Goal: Task Accomplishment & Management: Use online tool/utility

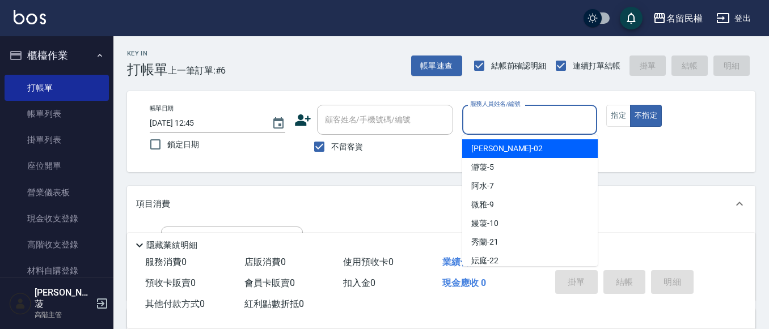
click at [543, 123] on input "服務人員姓名/編號" at bounding box center [529, 120] width 125 height 20
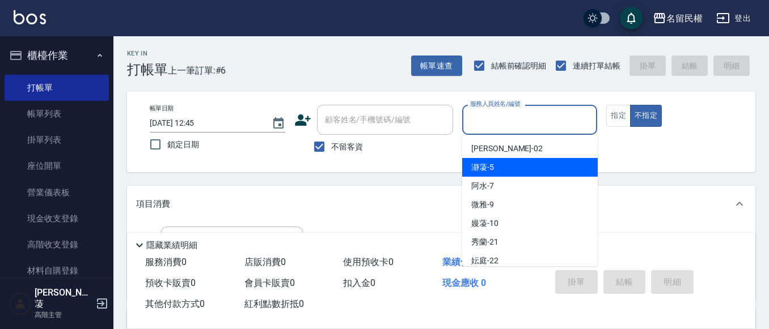
click at [499, 169] on div "瀞蓤 -5" at bounding box center [529, 167] width 135 height 19
type input "瀞蓤-5"
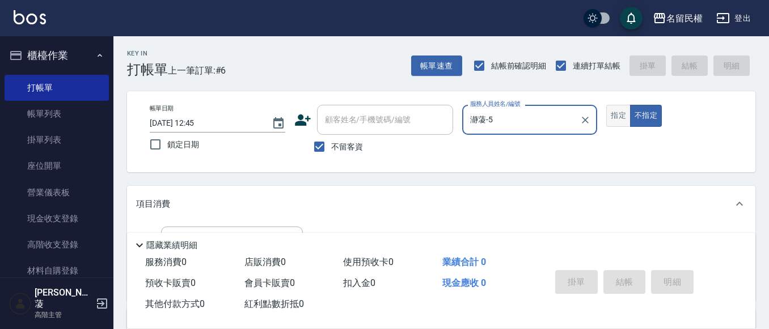
click at [621, 122] on button "指定" at bounding box center [618, 116] width 24 height 22
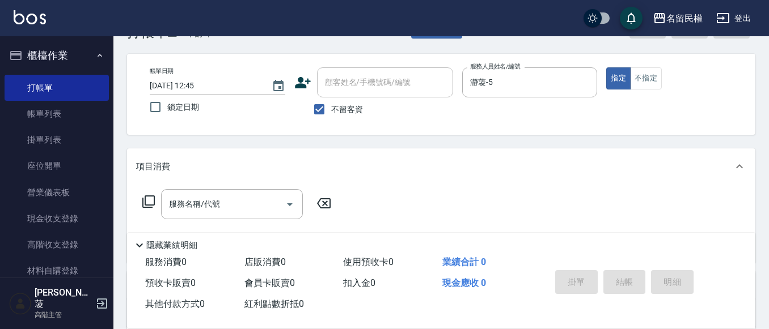
scroll to position [57, 0]
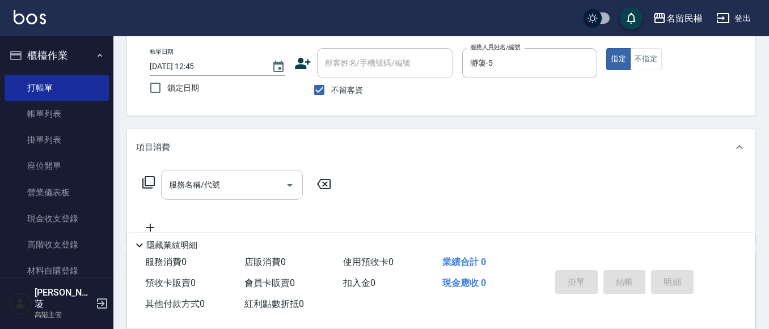
click at [186, 181] on input "服務名稱/代號" at bounding box center [223, 185] width 114 height 20
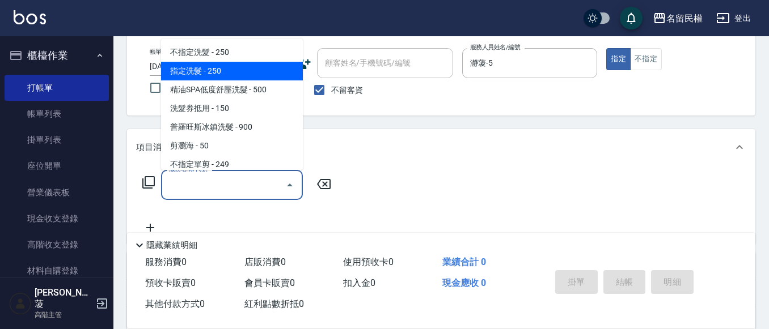
click at [200, 72] on span "指定洗髮 - 250" at bounding box center [232, 71] width 142 height 19
type input "指定洗髮(102)"
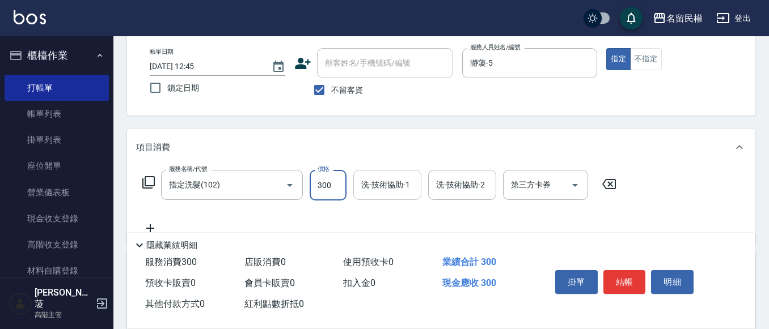
type input "300"
click at [386, 176] on div "洗-技術協助-1 洗-技術協助-1" at bounding box center [387, 185] width 68 height 30
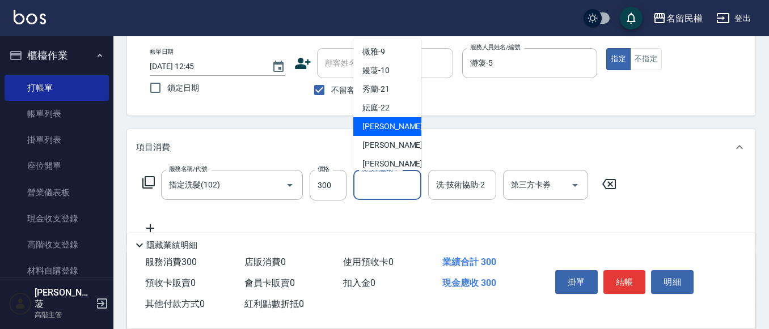
click at [383, 128] on span "[PERSON_NAME]-23" at bounding box center [397, 127] width 71 height 12
type input "[PERSON_NAME]-23"
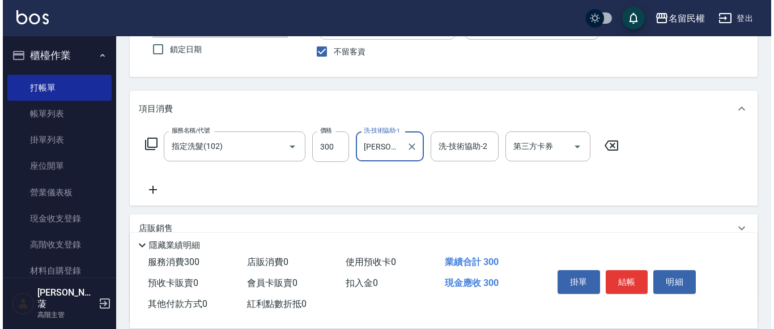
scroll to position [113, 0]
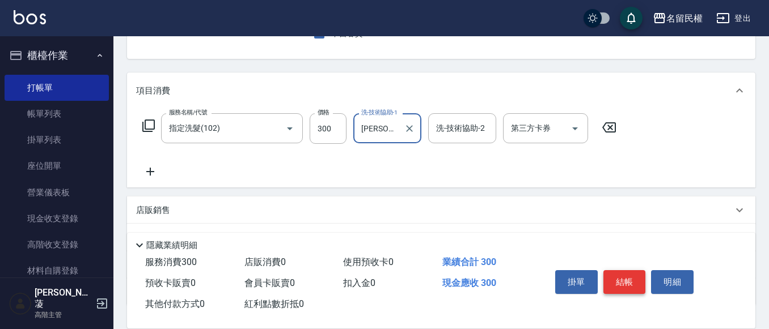
click at [630, 275] on button "結帳" at bounding box center [624, 282] width 43 height 24
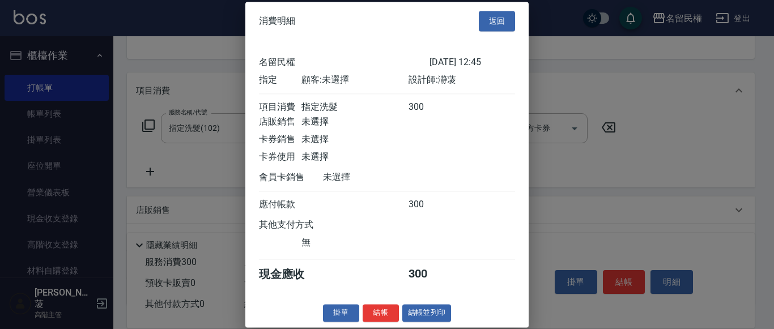
scroll to position [15, 0]
click at [387, 319] on button "結帳" at bounding box center [381, 313] width 36 height 18
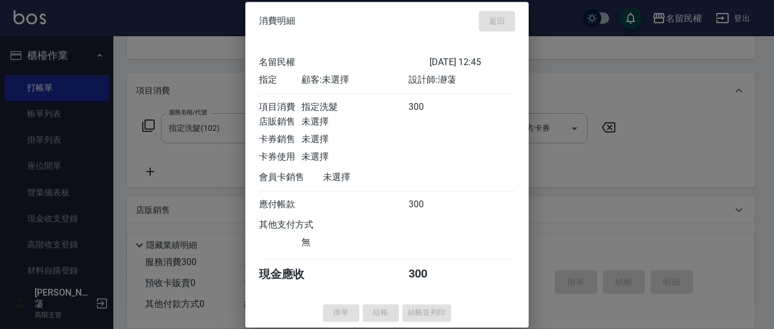
type input "[DATE] 13:37"
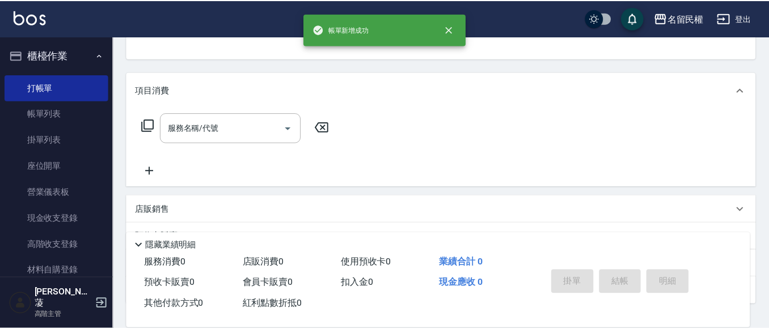
scroll to position [110, 0]
